Goal: Complete application form

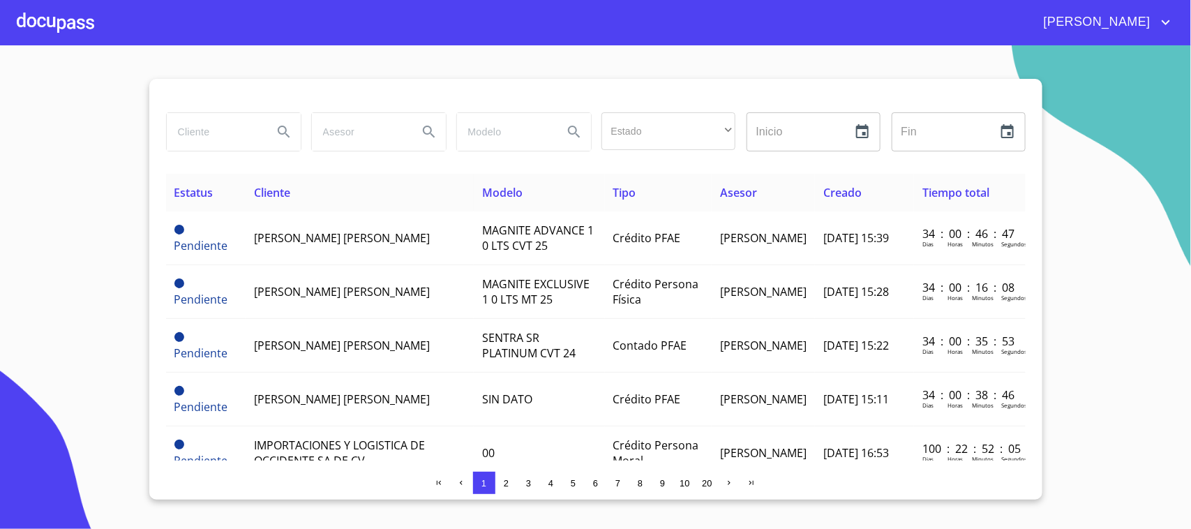
click at [207, 133] on input "search" at bounding box center [214, 132] width 95 height 38
click at [209, 133] on input "search" at bounding box center [214, 132] width 95 height 38
click at [79, 35] on div at bounding box center [55, 22] width 77 height 45
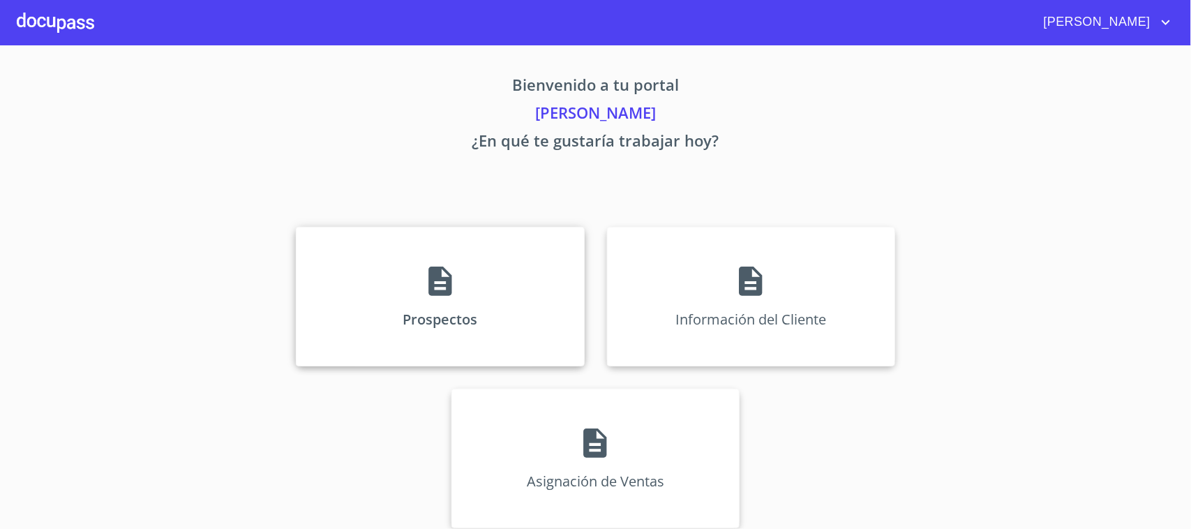
click at [367, 263] on div "Prospectos" at bounding box center [440, 296] width 288 height 139
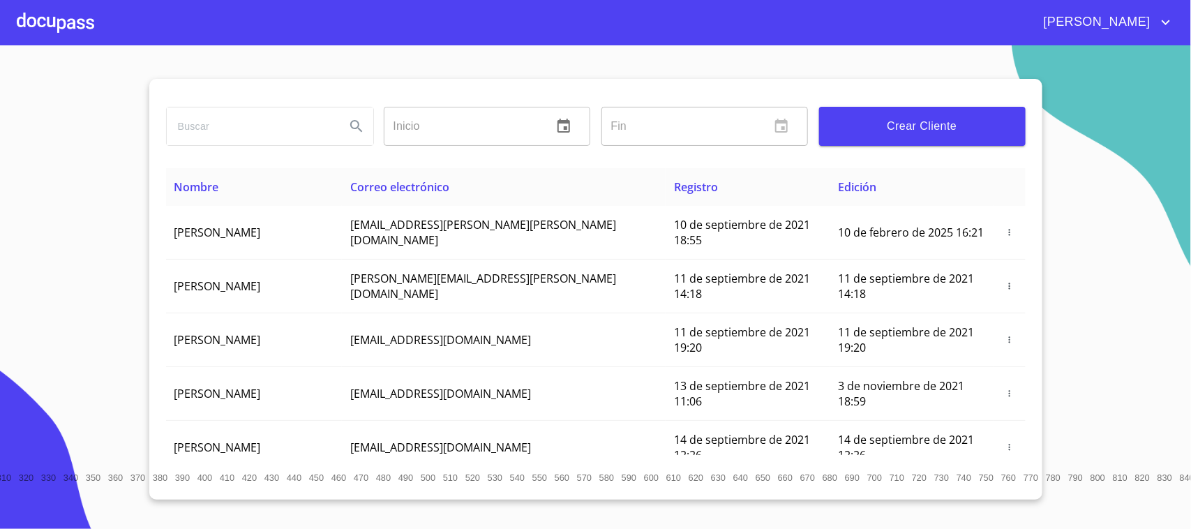
click at [227, 128] on input "search" at bounding box center [250, 126] width 167 height 38
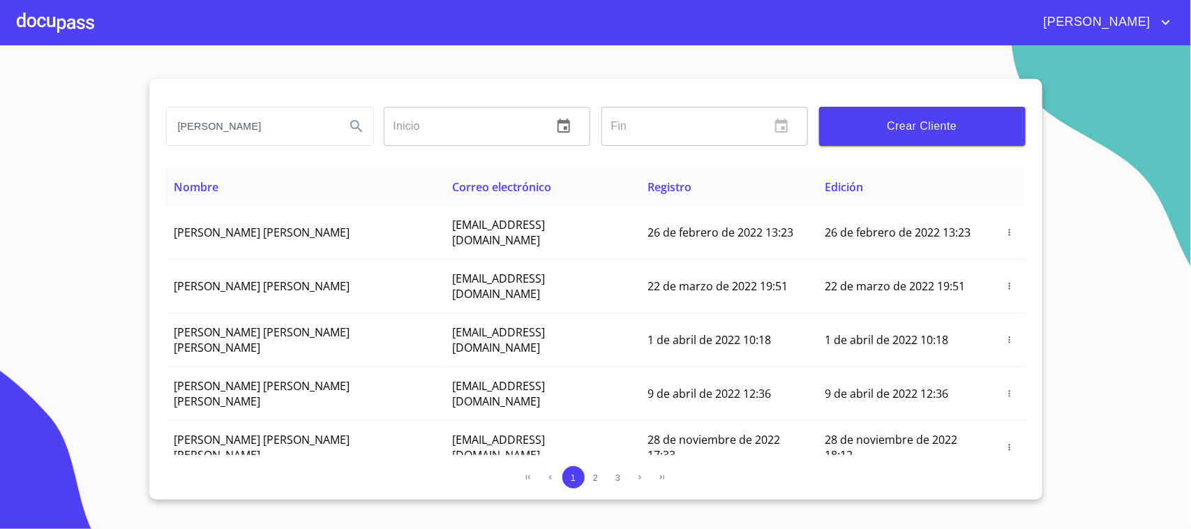
type input "[PERSON_NAME]"
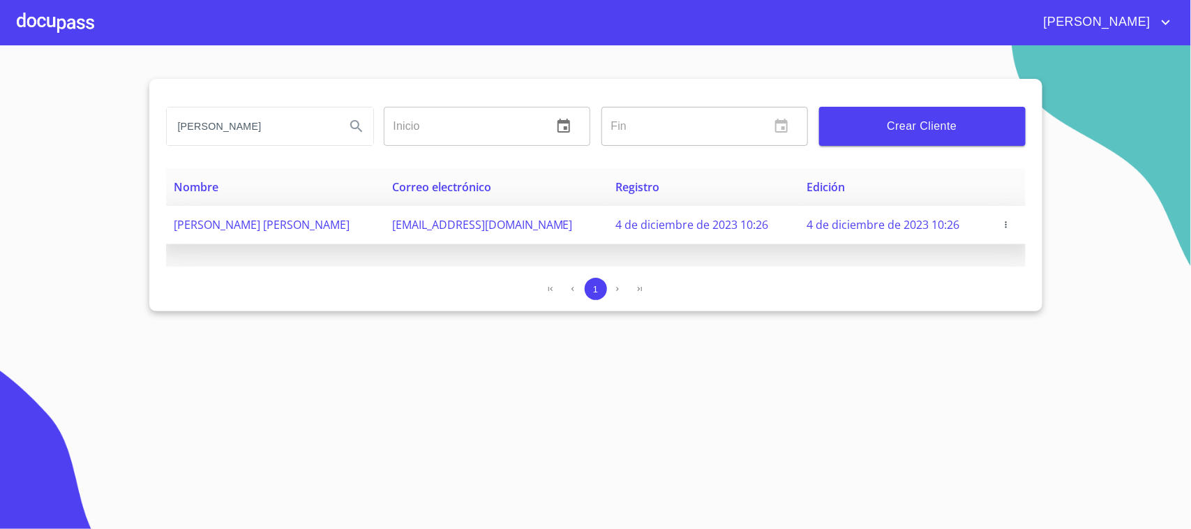
copy tr "[EMAIL_ADDRESS][DOMAIN_NAME]"
drag, startPoint x: 408, startPoint y: 235, endPoint x: 524, endPoint y: 234, distance: 115.8
click at [524, 234] on tr "[PERSON_NAME] [PERSON_NAME] [EMAIL_ADDRESS][DOMAIN_NAME] 4 de diciembre de 2023…" at bounding box center [595, 225] width 859 height 38
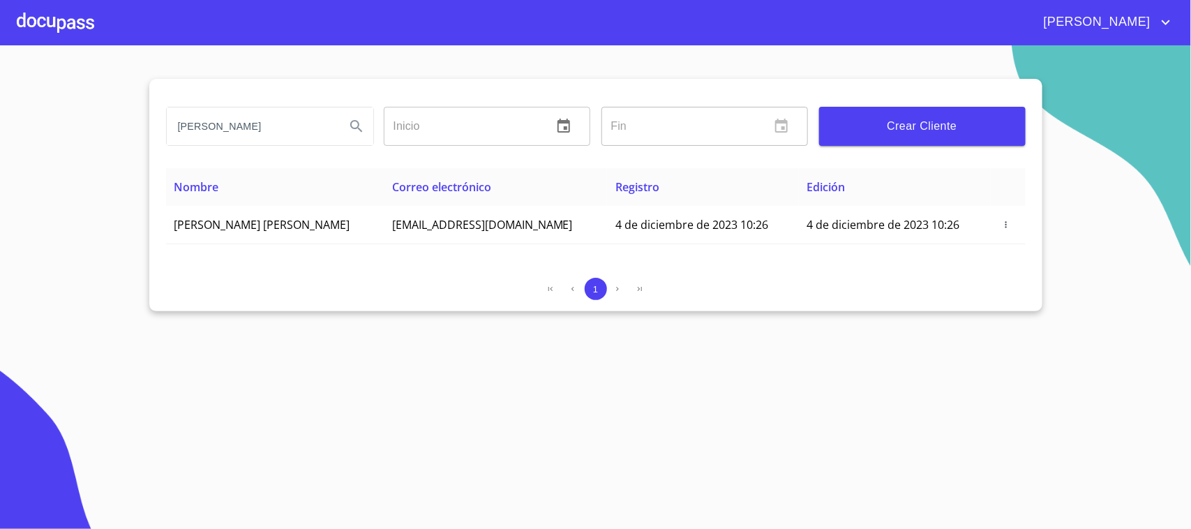
click at [67, 43] on div at bounding box center [55, 22] width 77 height 45
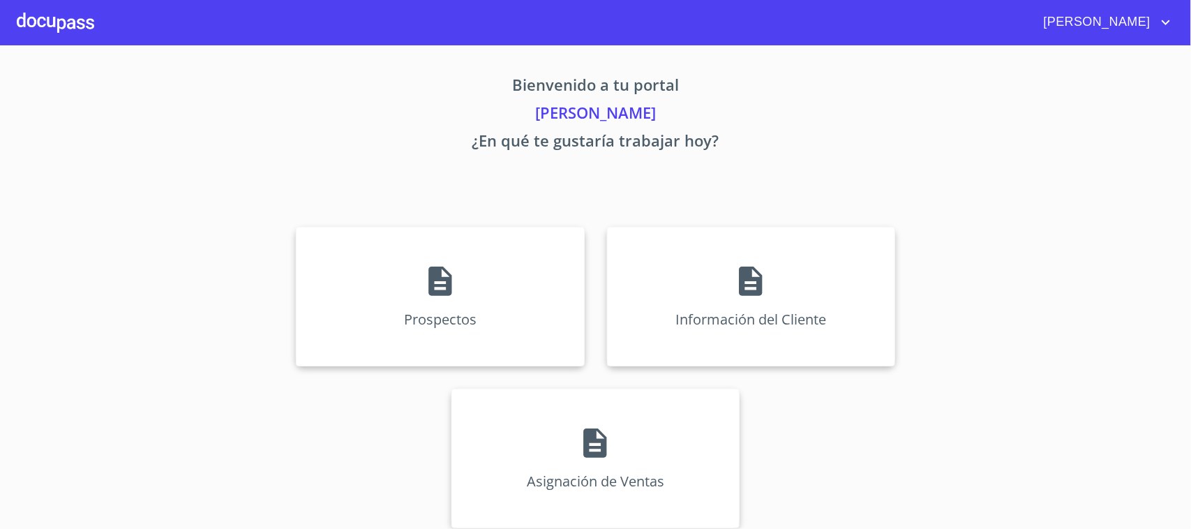
click at [67, 42] on div at bounding box center [55, 22] width 77 height 45
click at [633, 263] on div "Información del Cliente" at bounding box center [751, 296] width 288 height 139
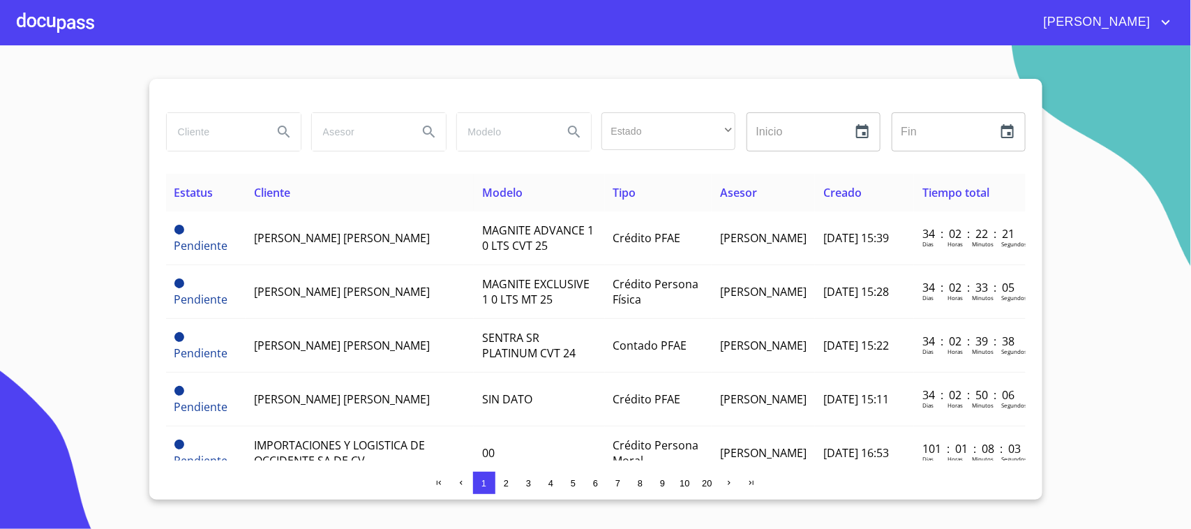
click at [232, 144] on input "search" at bounding box center [214, 132] width 95 height 38
type input "[PERSON_NAME]"
click at [274, 133] on button "Search" at bounding box center [283, 131] width 33 height 33
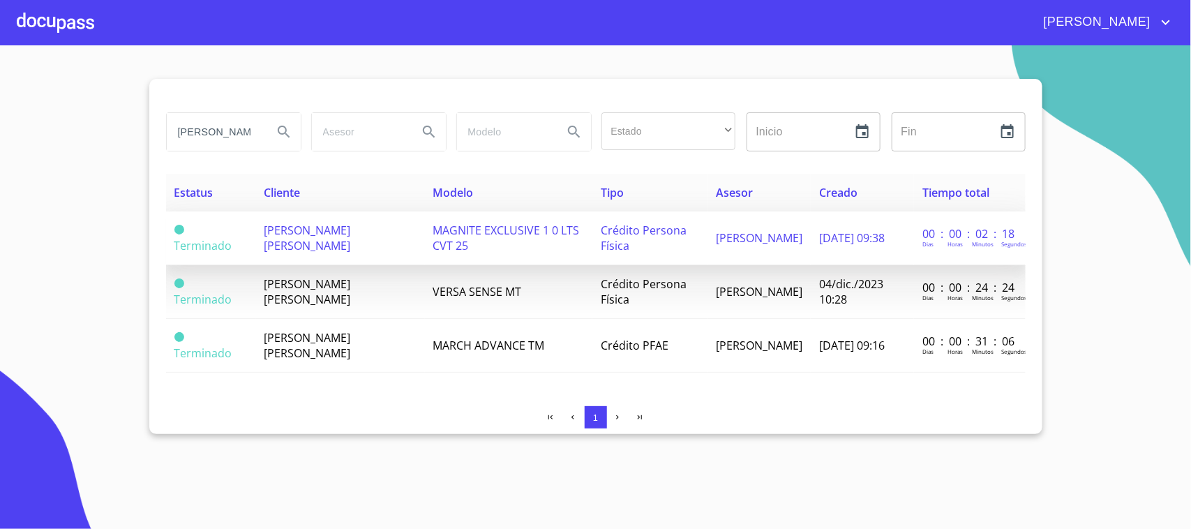
click at [354, 246] on td "[PERSON_NAME] [PERSON_NAME]" at bounding box center [339, 238] width 169 height 54
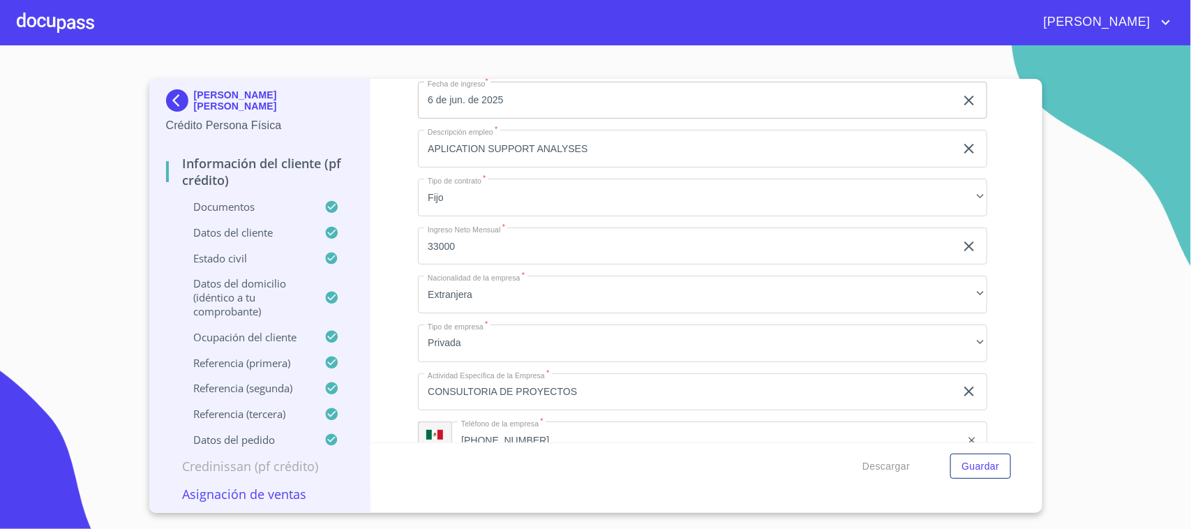
scroll to position [5023, 0]
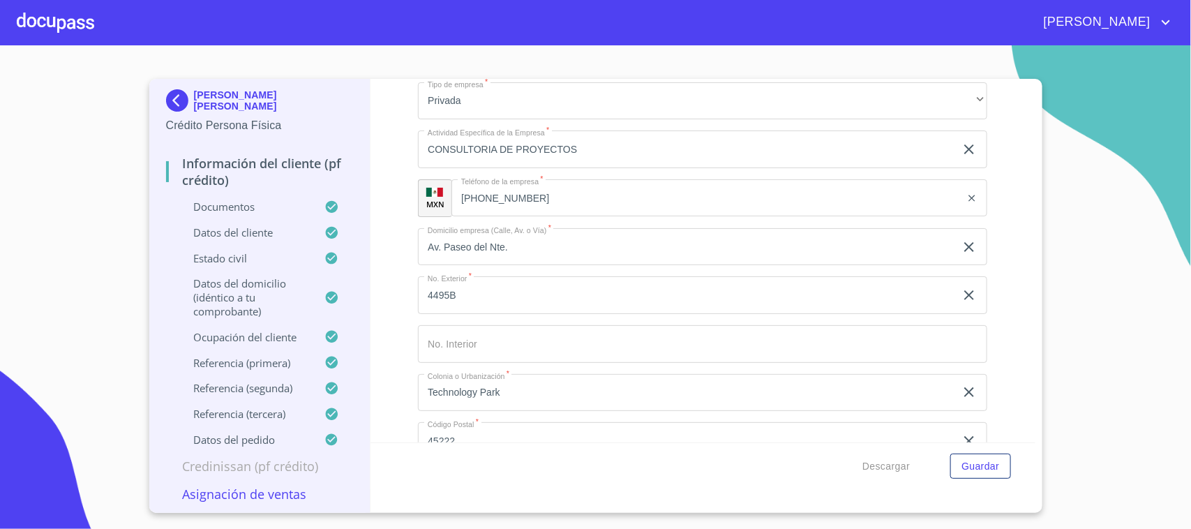
click at [391, 239] on div "Información del cliente (PF crédito) Documentos Documento de identificación.   …" at bounding box center [702, 260] width 665 height 363
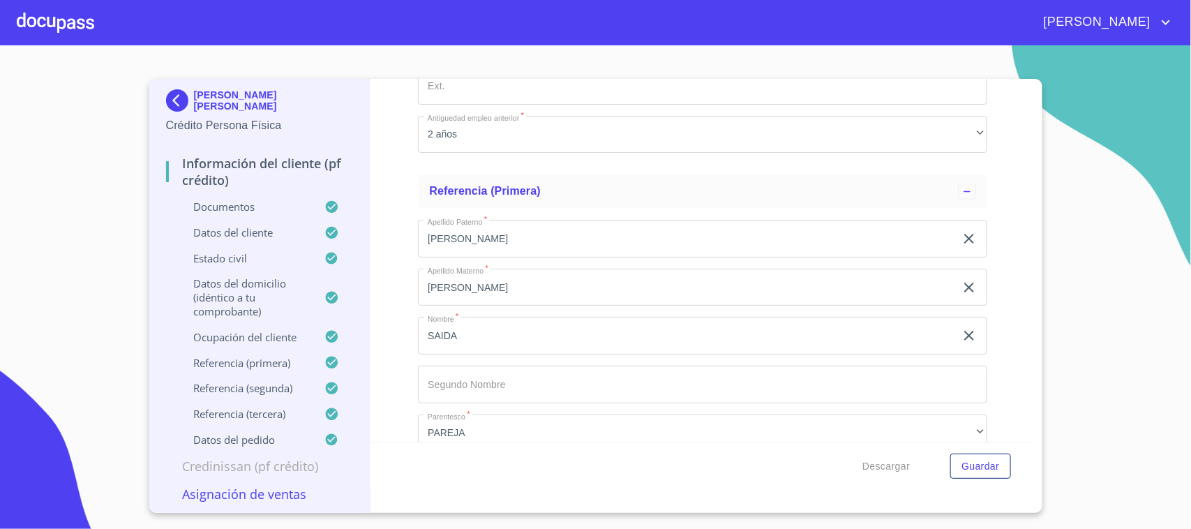
scroll to position [5894, 0]
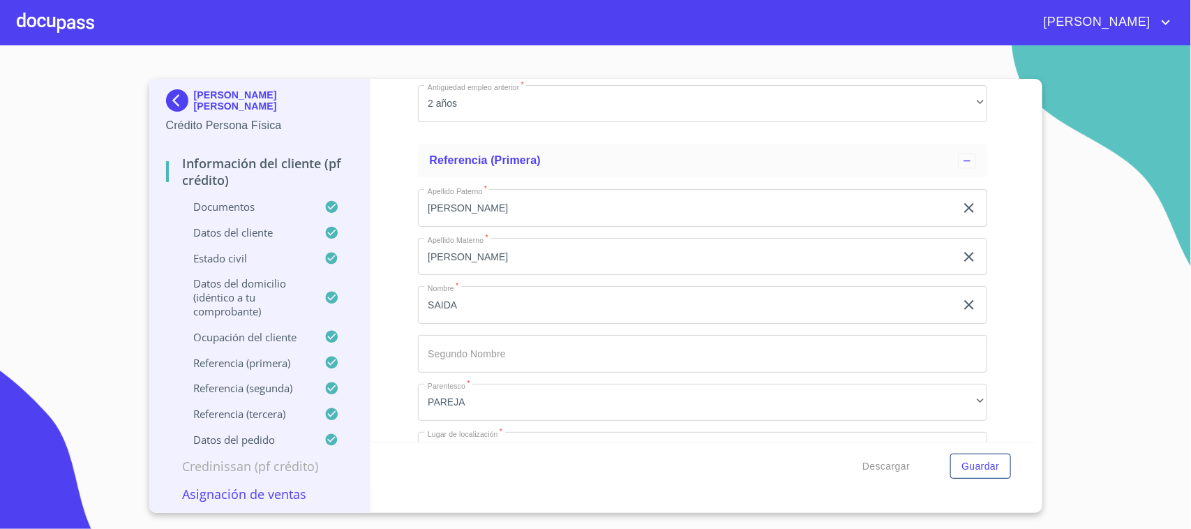
type input "45138"
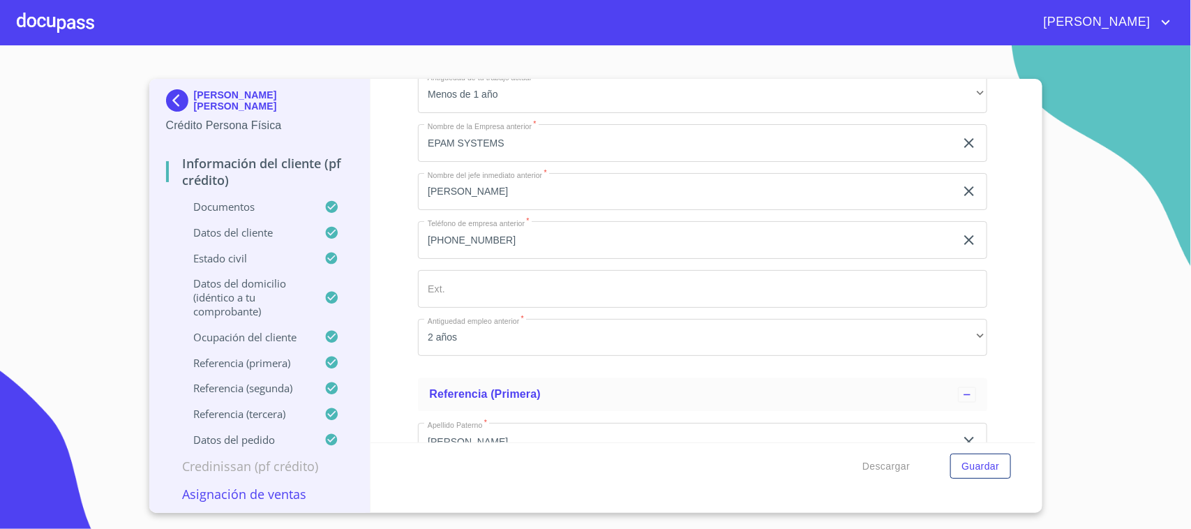
scroll to position [5633, 0]
